Goal: Check status: Check status

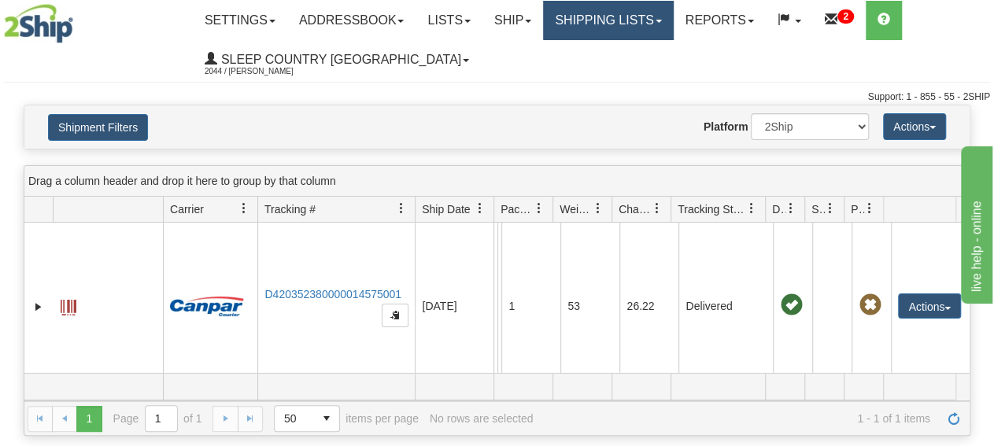
click at [597, 17] on link "Shipping lists" at bounding box center [608, 20] width 130 height 39
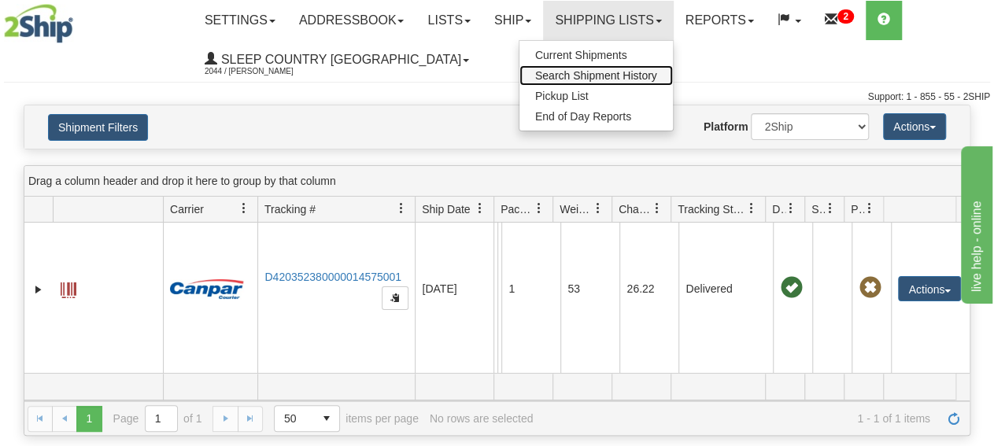
click at [584, 71] on span "Search Shipment History" at bounding box center [596, 75] width 122 height 13
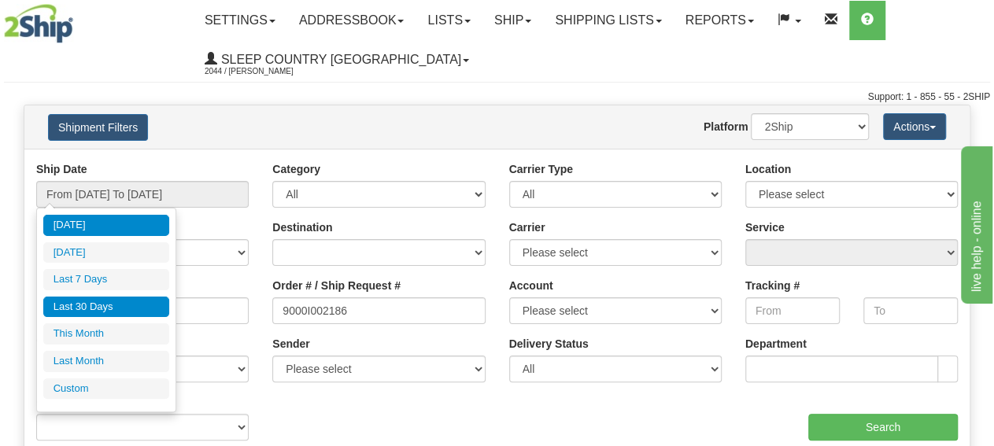
click at [95, 301] on li "Last 30 Days" at bounding box center [106, 307] width 126 height 21
type input "From [DATE] To [DATE]"
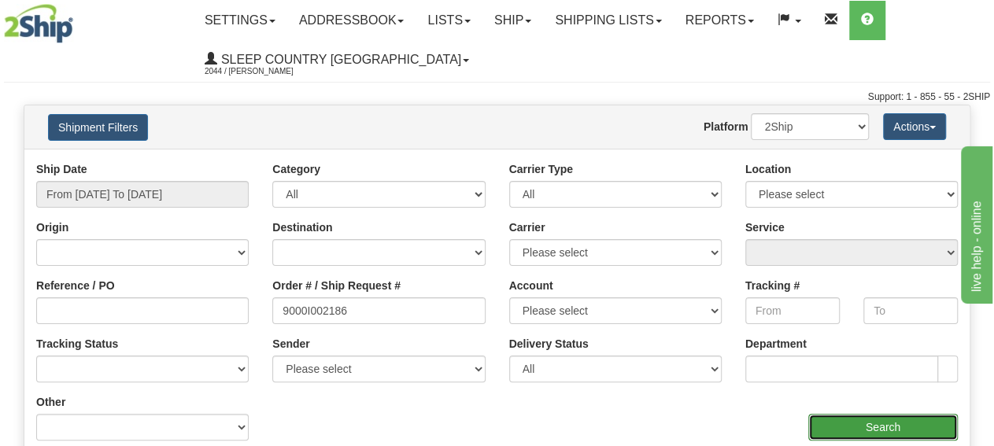
click at [860, 426] on input "Search" at bounding box center [882, 427] width 149 height 27
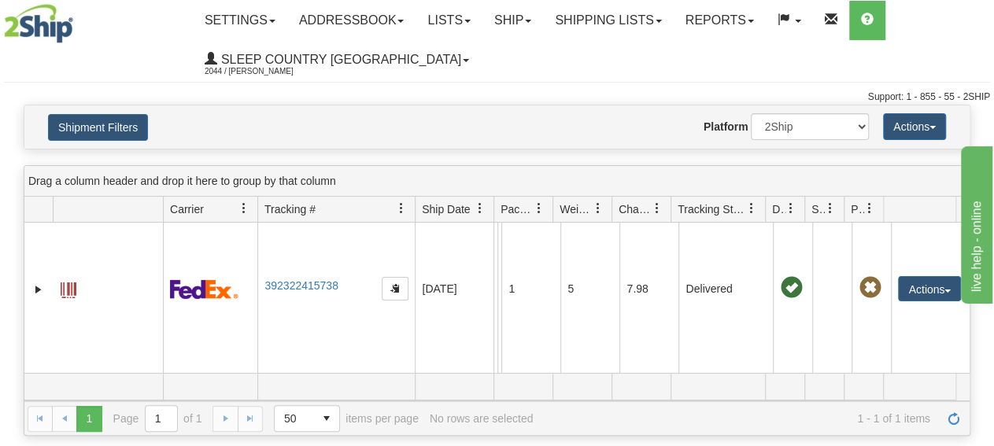
scroll to position [30, 0]
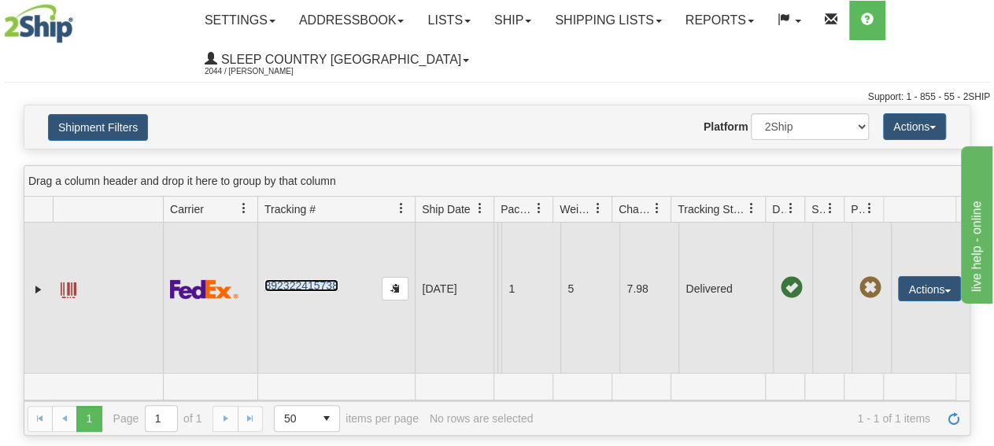
click at [315, 279] on link "392322415738" at bounding box center [300, 285] width 73 height 13
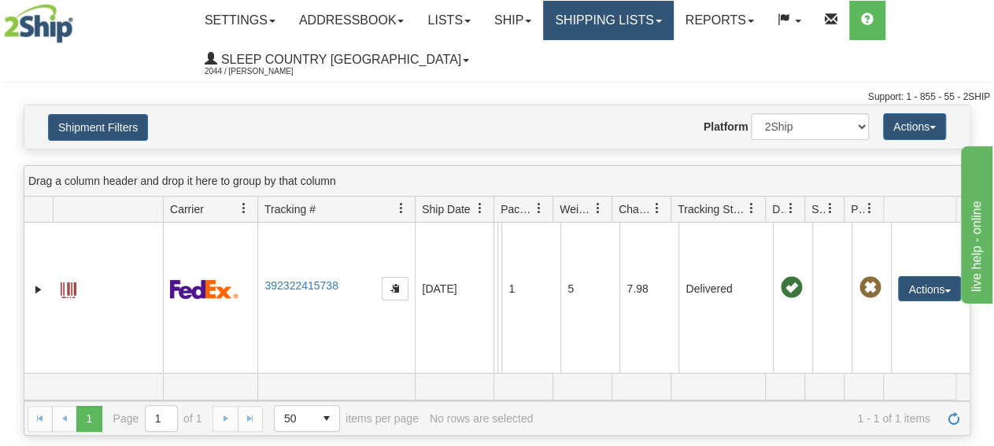
click at [622, 24] on link "Shipping lists" at bounding box center [608, 20] width 130 height 39
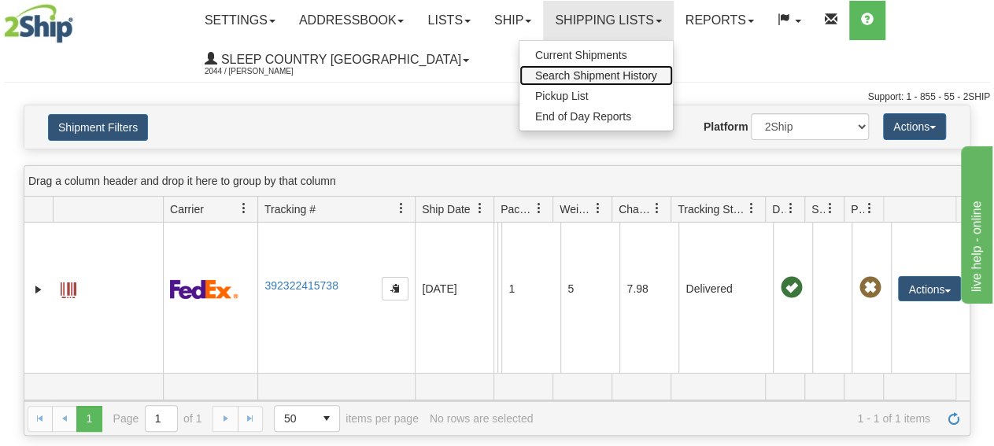
click at [614, 74] on span "Search Shipment History" at bounding box center [596, 75] width 122 height 13
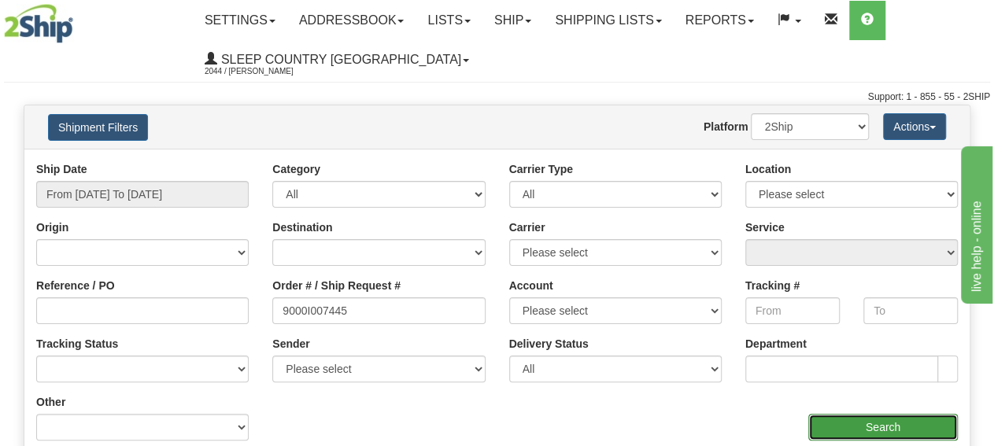
click at [869, 427] on input "Search" at bounding box center [882, 427] width 149 height 27
